Goal: Information Seeking & Learning: Check status

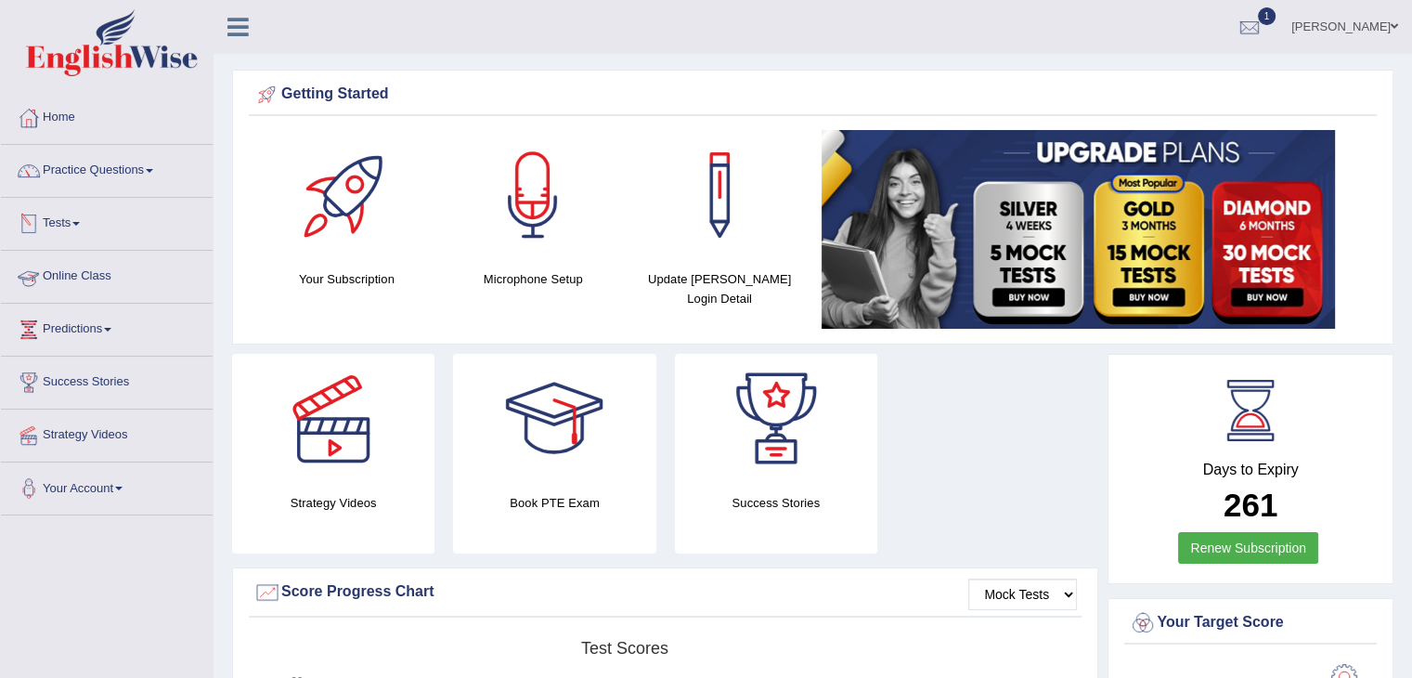
click at [80, 222] on span at bounding box center [75, 224] width 7 height 4
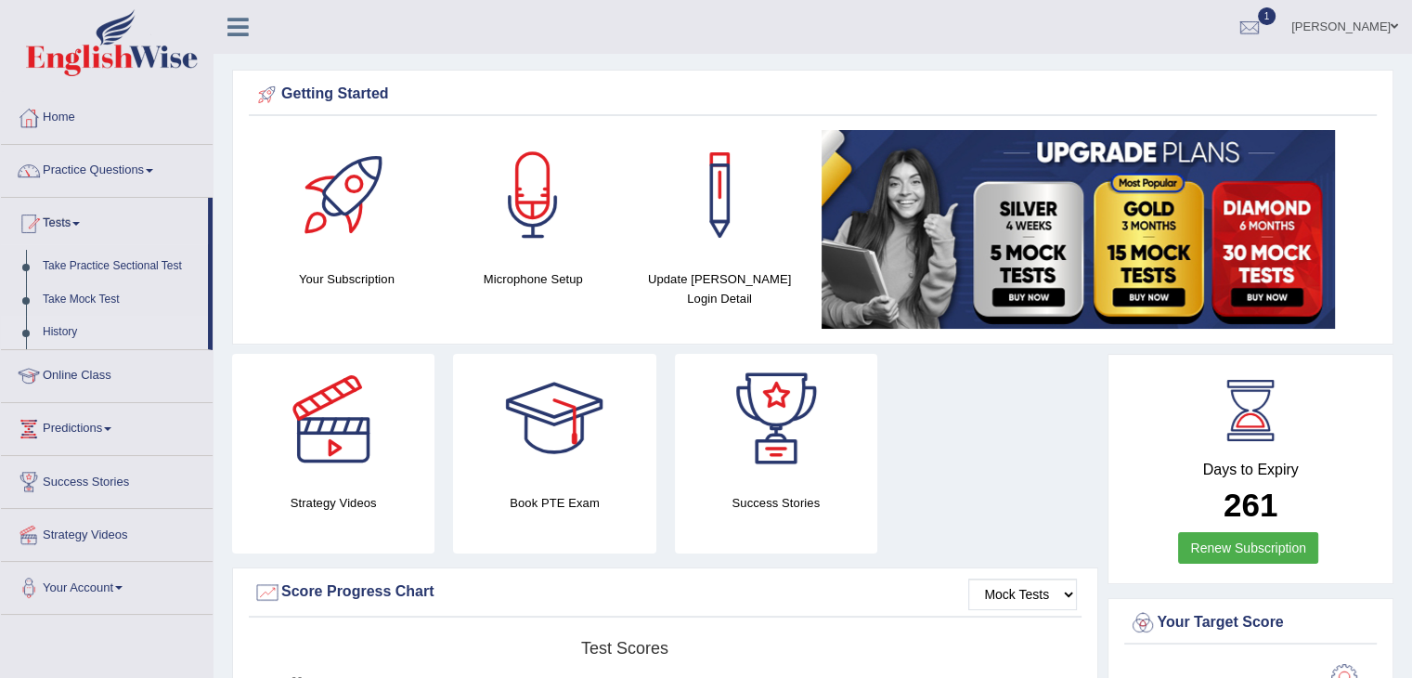
click at [99, 343] on link "History" at bounding box center [121, 332] width 174 height 33
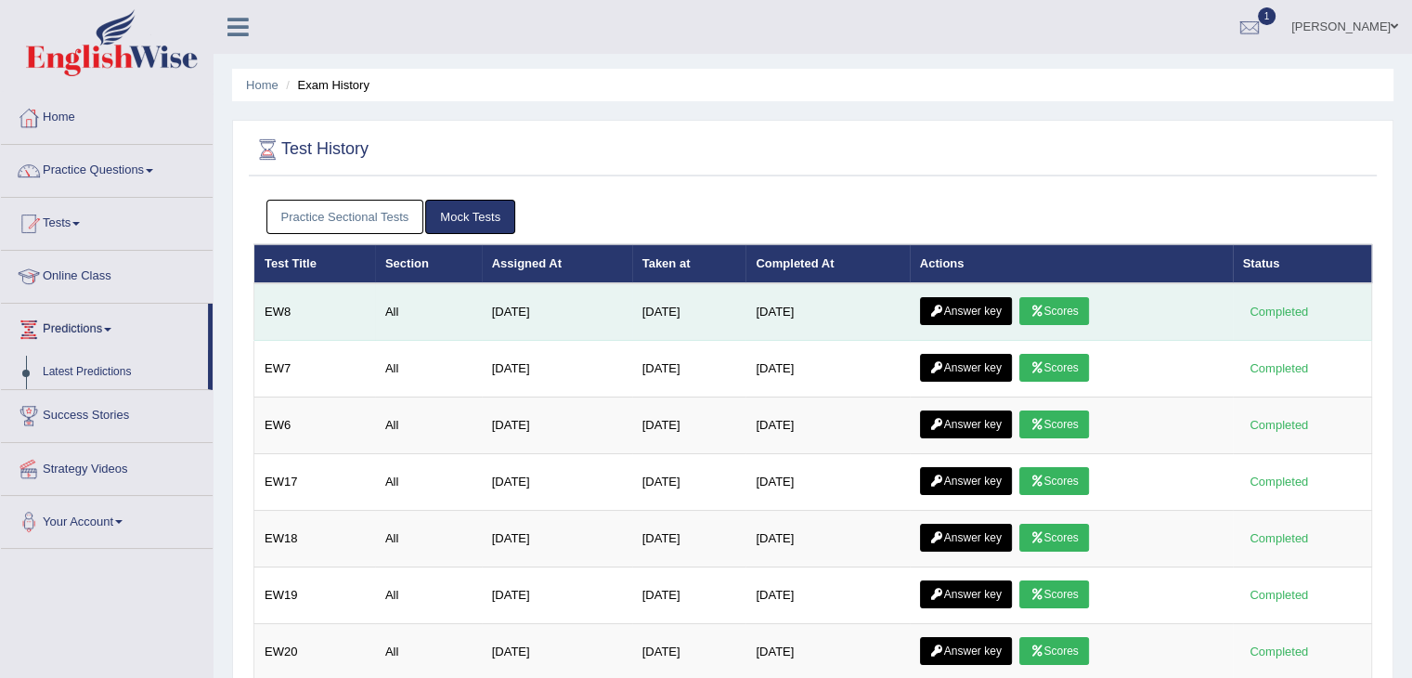
click at [976, 312] on link "Answer key" at bounding box center [966, 311] width 92 height 28
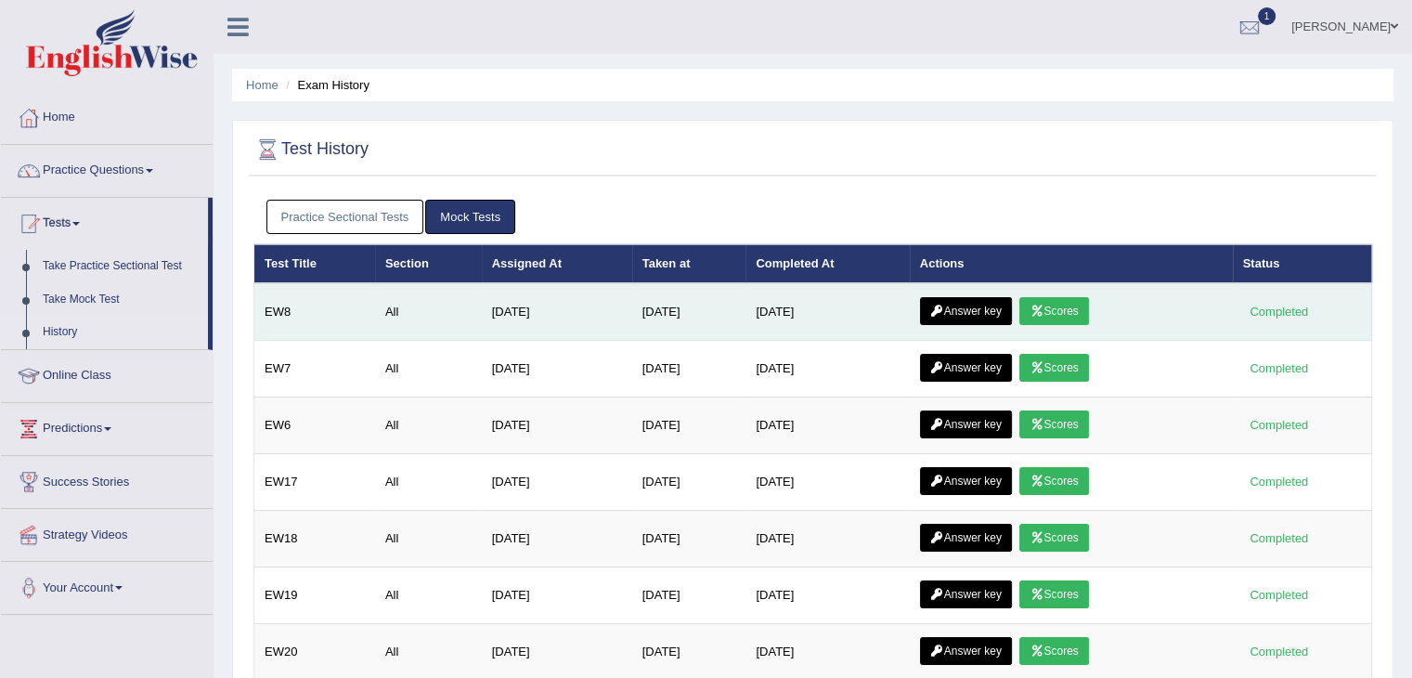
click at [1060, 311] on link "Scores" at bounding box center [1053, 311] width 69 height 28
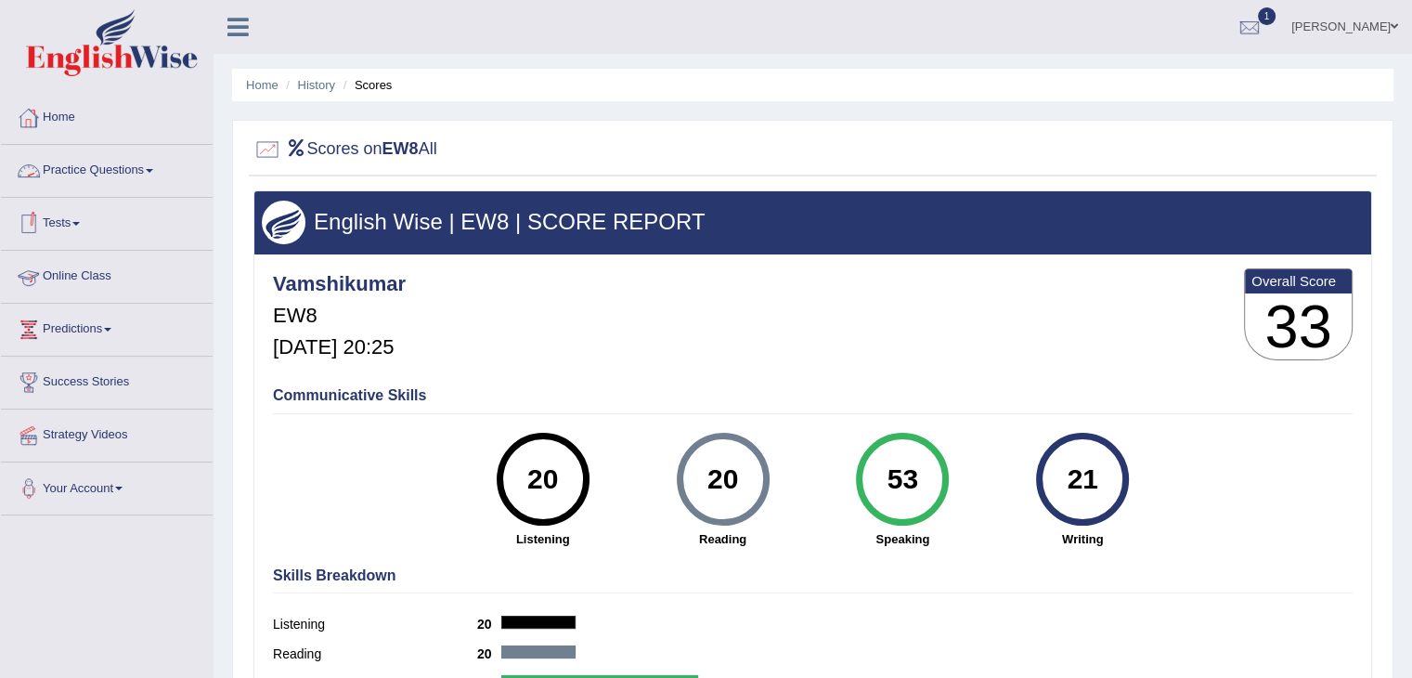
click at [68, 215] on link "Tests" at bounding box center [107, 221] width 212 height 46
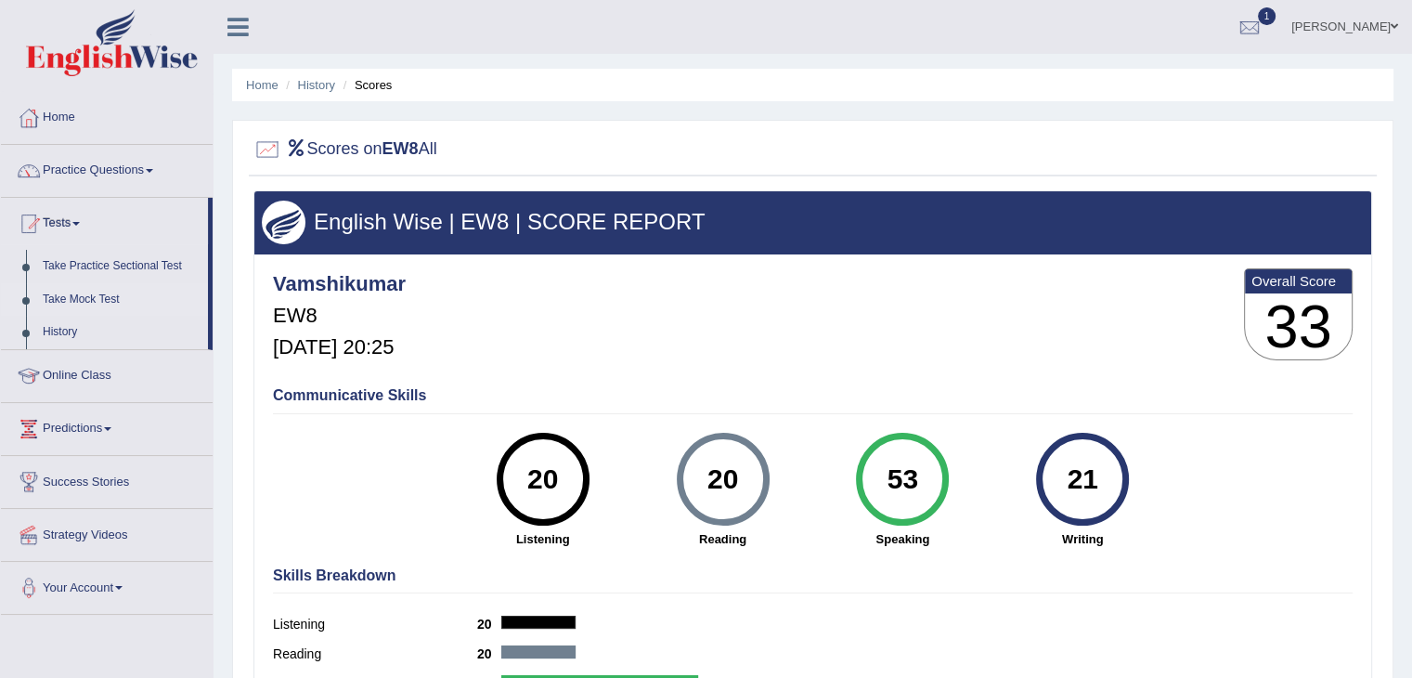
click at [56, 298] on link "Take Mock Test" at bounding box center [121, 299] width 174 height 33
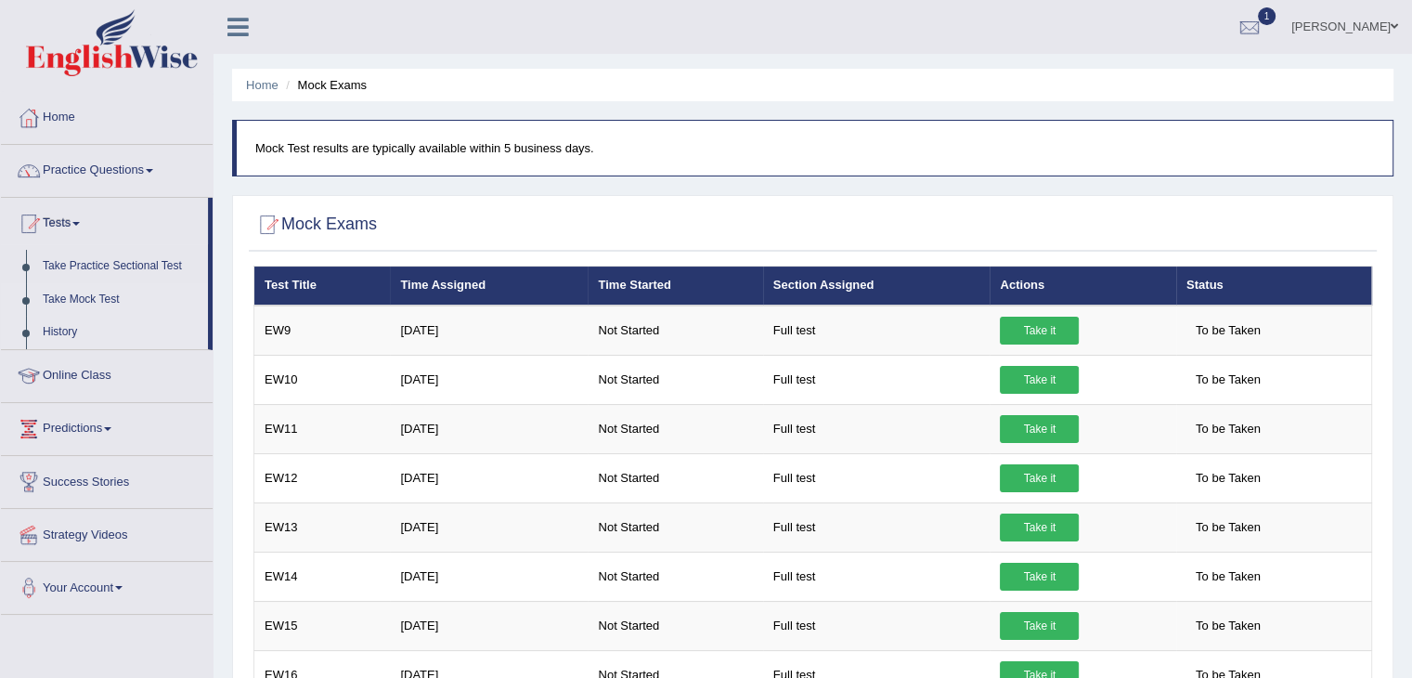
click at [97, 339] on link "History" at bounding box center [121, 332] width 174 height 33
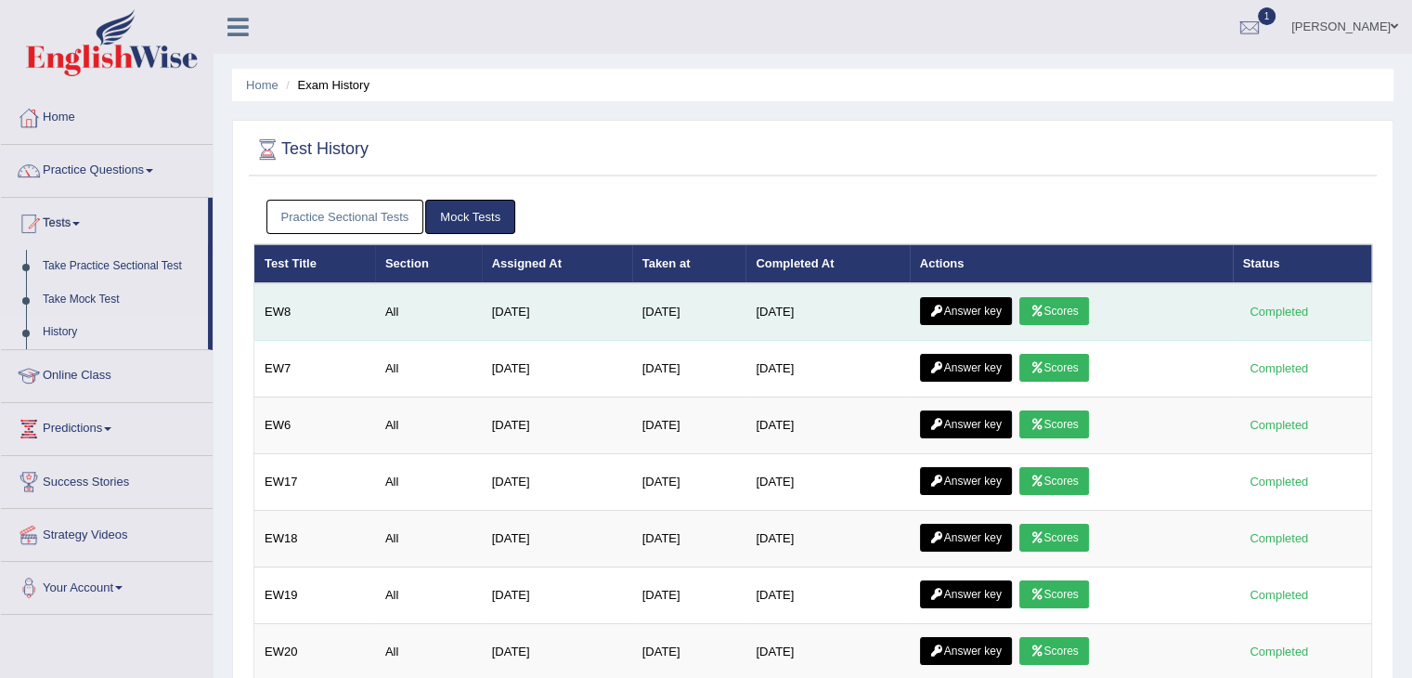
click at [975, 304] on link "Answer key" at bounding box center [966, 311] width 92 height 28
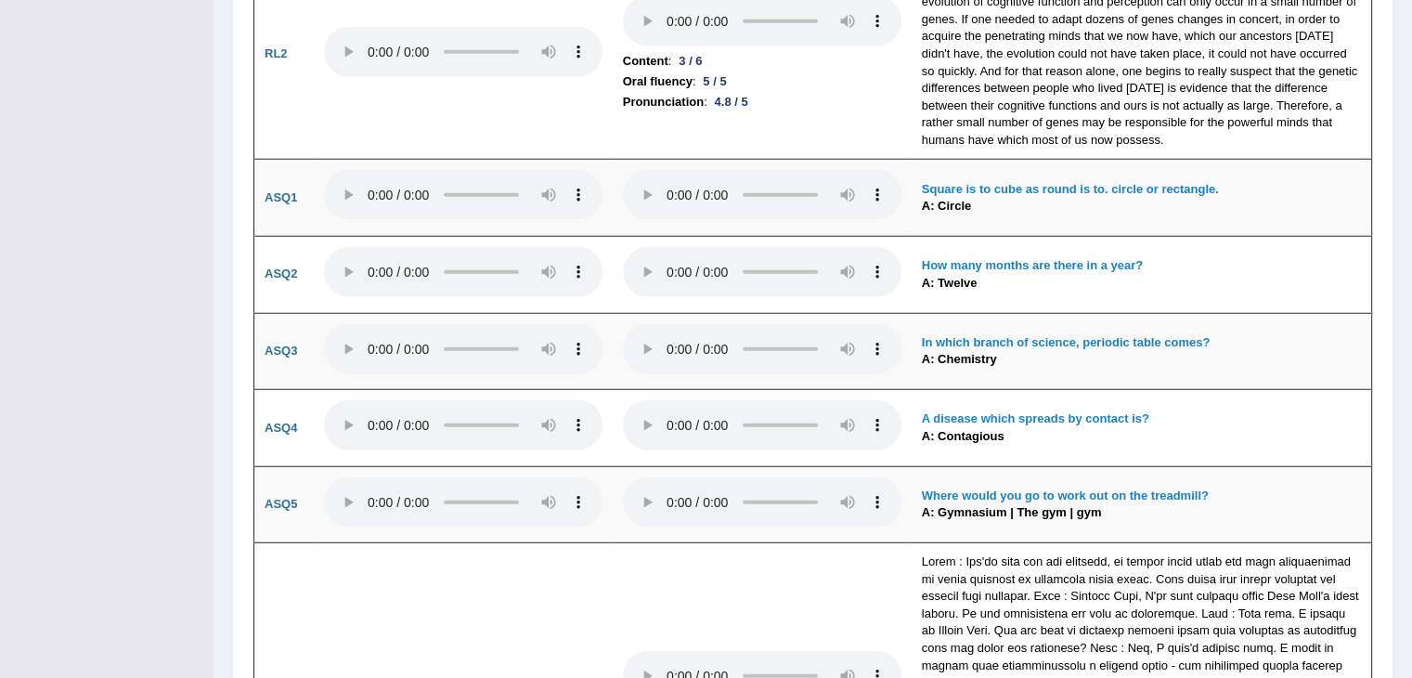
scroll to position [4905, 0]
